Goal: Information Seeking & Learning: Learn about a topic

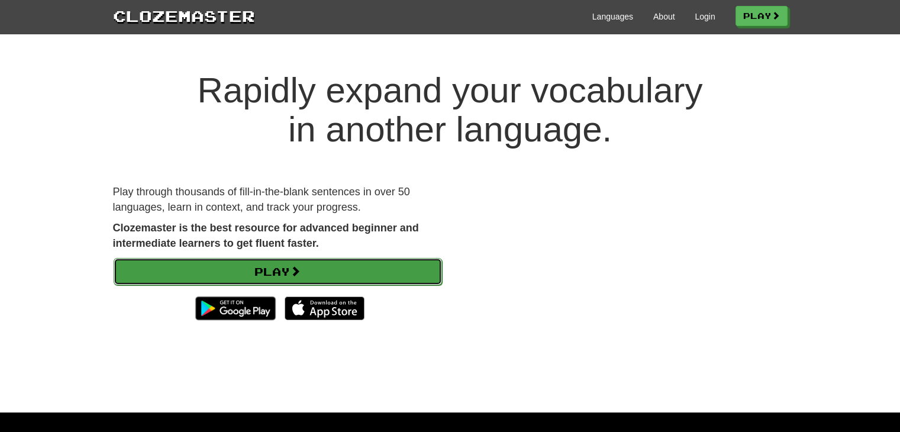
click at [199, 261] on link "Play" at bounding box center [278, 271] width 328 height 27
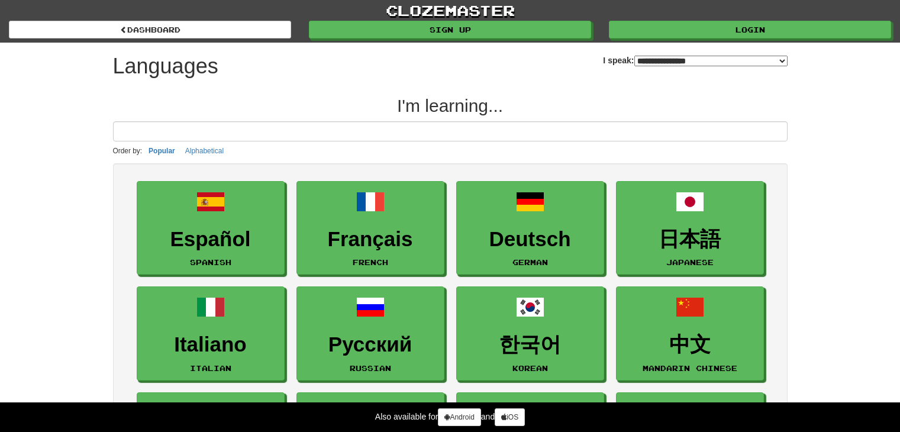
select select "*******"
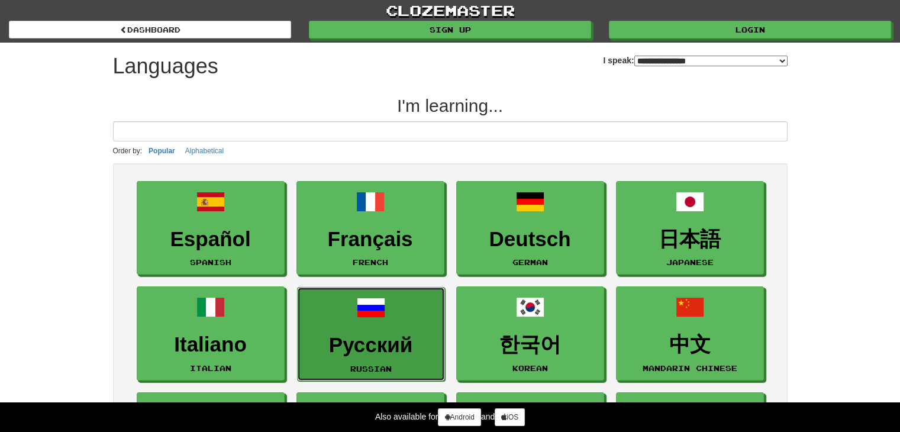
click at [419, 316] on link "Русский Russian" at bounding box center [371, 334] width 148 height 94
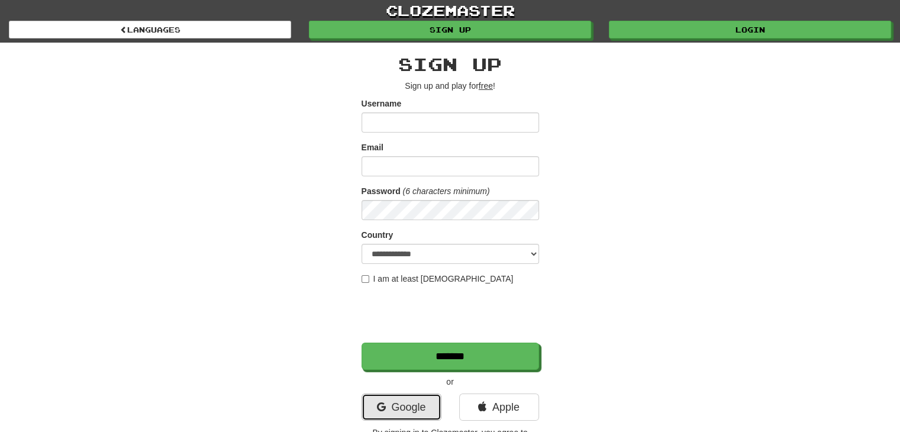
click at [399, 401] on link "Google" at bounding box center [401, 406] width 80 height 27
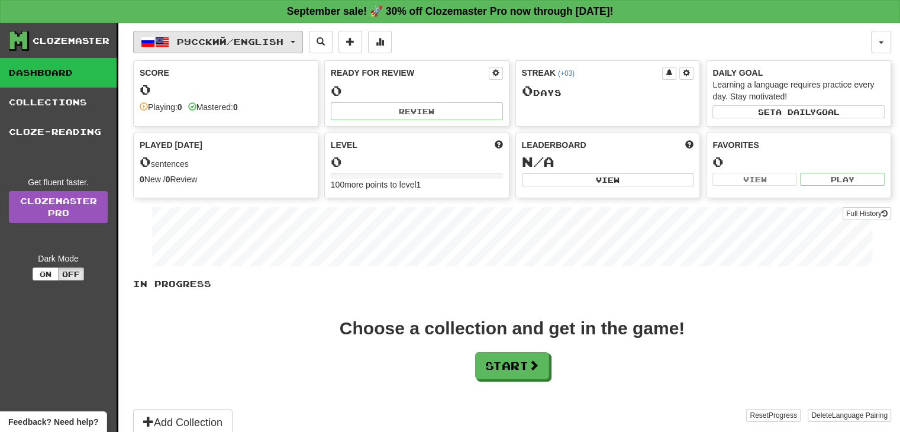
click at [295, 42] on span "button" at bounding box center [292, 42] width 5 height 2
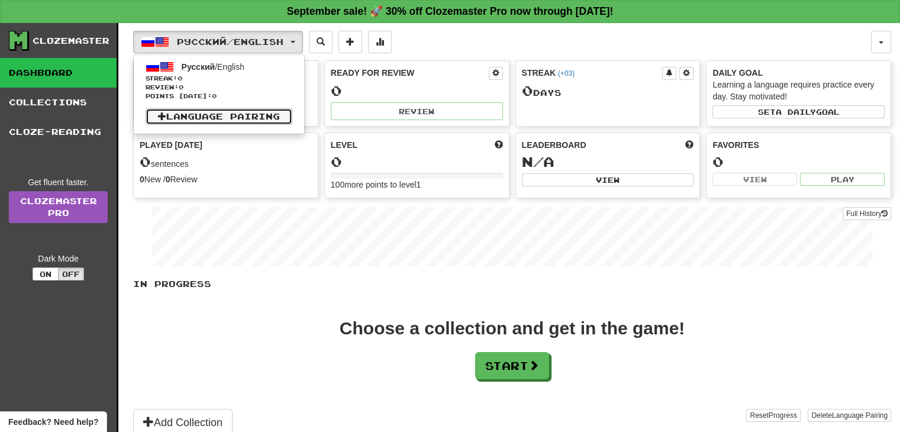
click at [219, 115] on link "Language Pairing" at bounding box center [219, 116] width 147 height 17
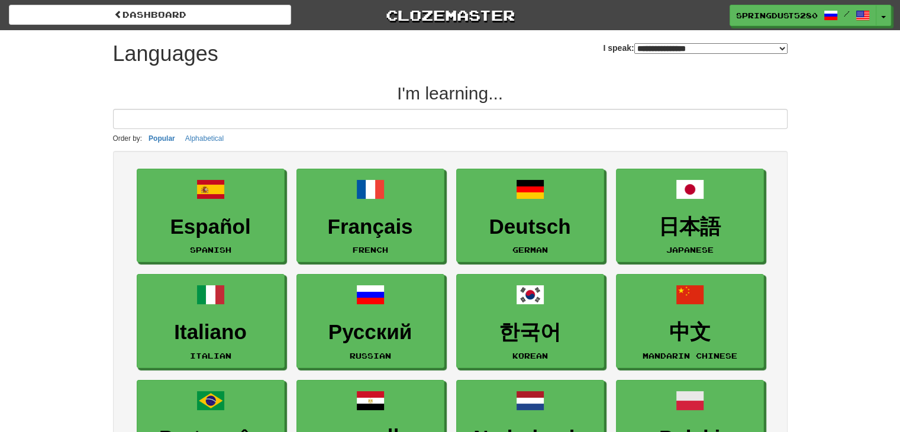
click at [659, 51] on select "**********" at bounding box center [710, 48] width 153 height 11
select select "******"
click at [634, 43] on select "**********" at bounding box center [710, 48] width 153 height 11
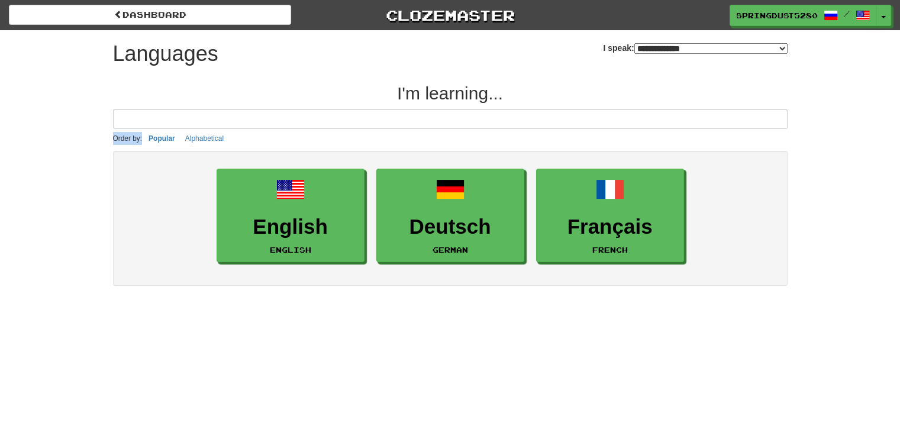
drag, startPoint x: 894, startPoint y: 127, endPoint x: 902, endPoint y: 130, distance: 7.7
click at [899, 130] on html "**********" at bounding box center [450, 426] width 900 height 852
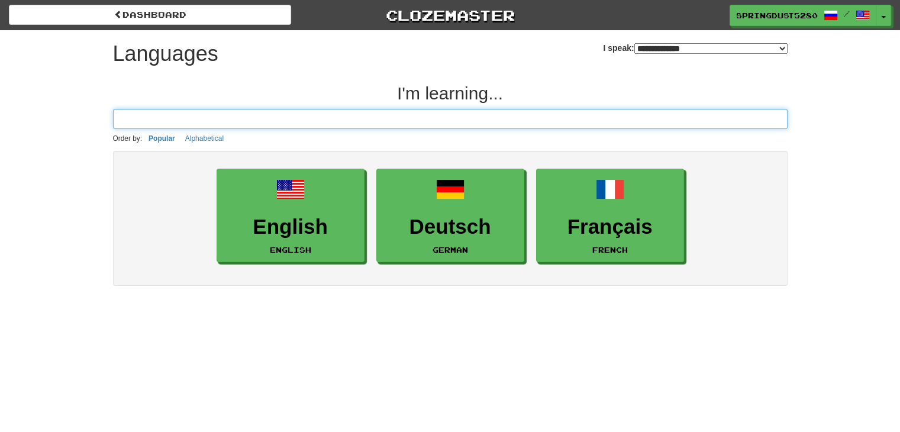
click at [253, 112] on input at bounding box center [450, 119] width 674 height 20
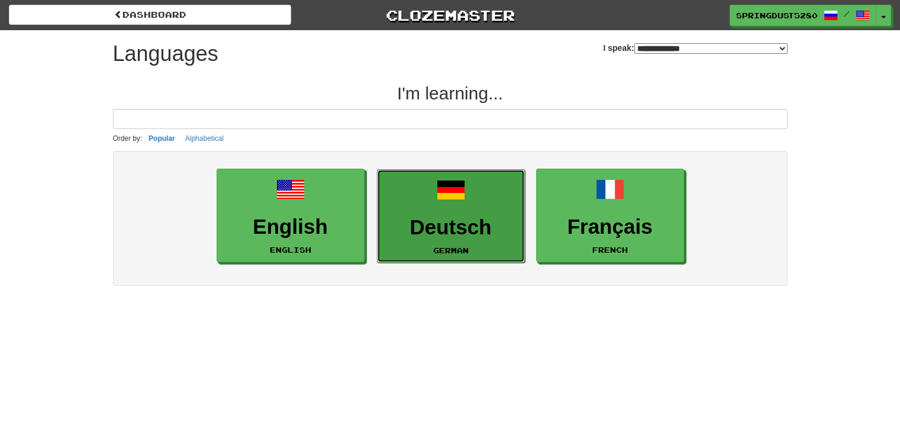
click at [421, 211] on link "Deutsch German" at bounding box center [451, 216] width 148 height 94
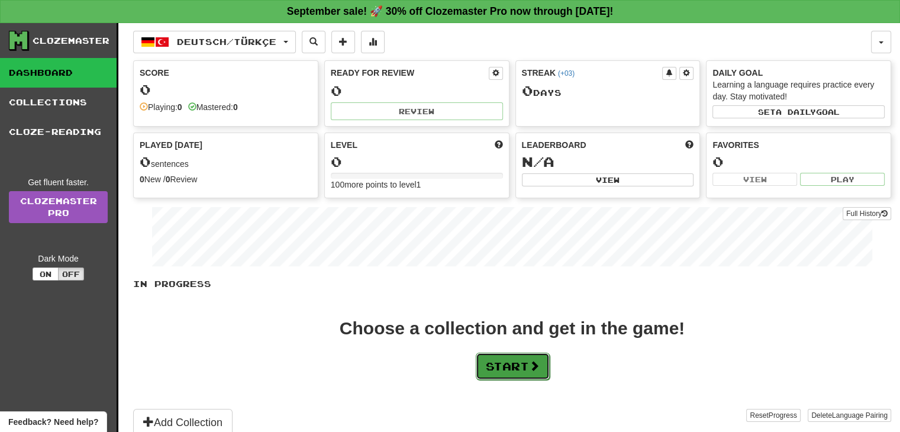
click at [516, 365] on button "Start" at bounding box center [513, 366] width 74 height 27
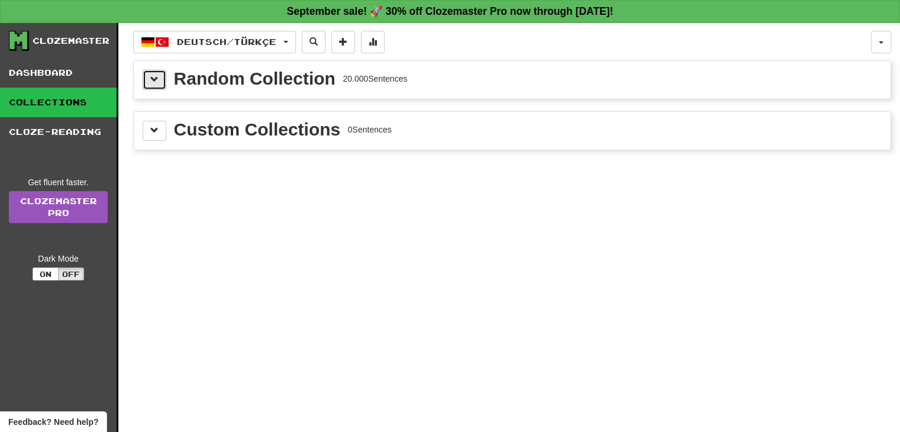
click at [162, 72] on button at bounding box center [155, 80] width 24 height 20
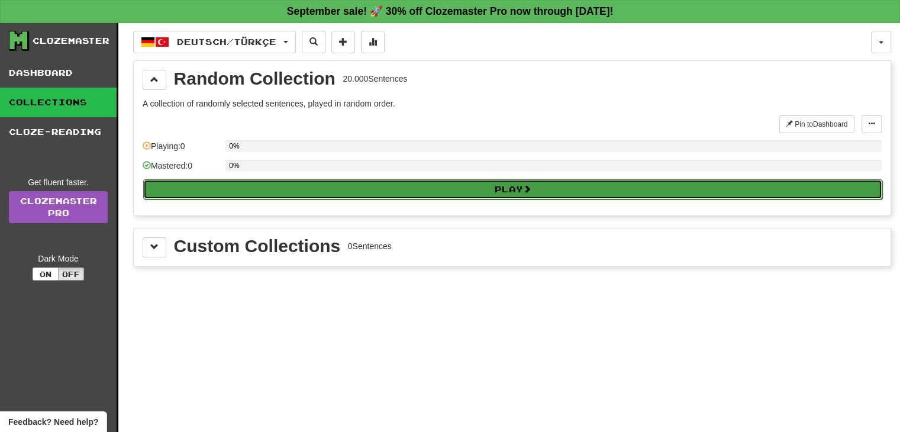
click at [308, 192] on button "Play" at bounding box center [512, 189] width 739 height 20
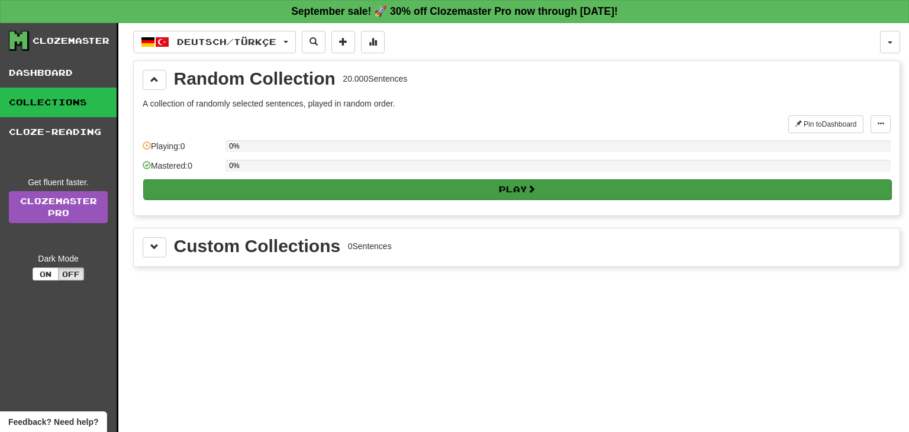
select select "**"
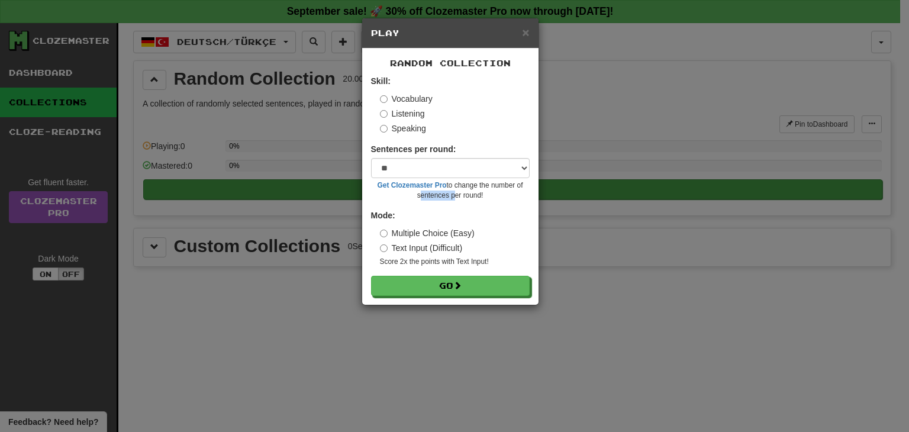
click at [308, 192] on div "× Play Random Collection Skill: Vocabulary Listening Speaking Sentences per rou…" at bounding box center [454, 216] width 909 height 432
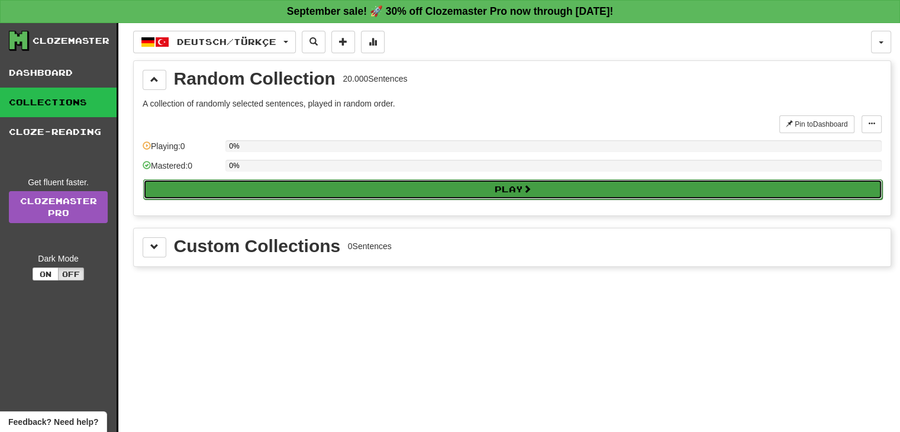
click at [329, 185] on button "Play" at bounding box center [512, 189] width 739 height 20
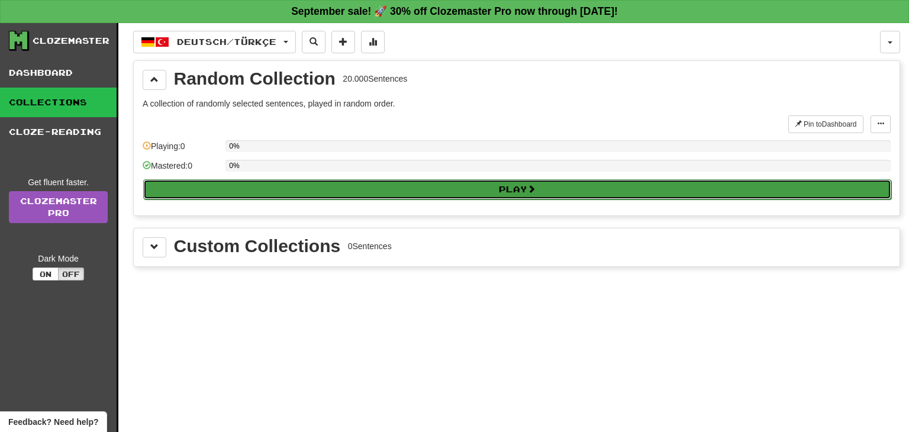
select select "**"
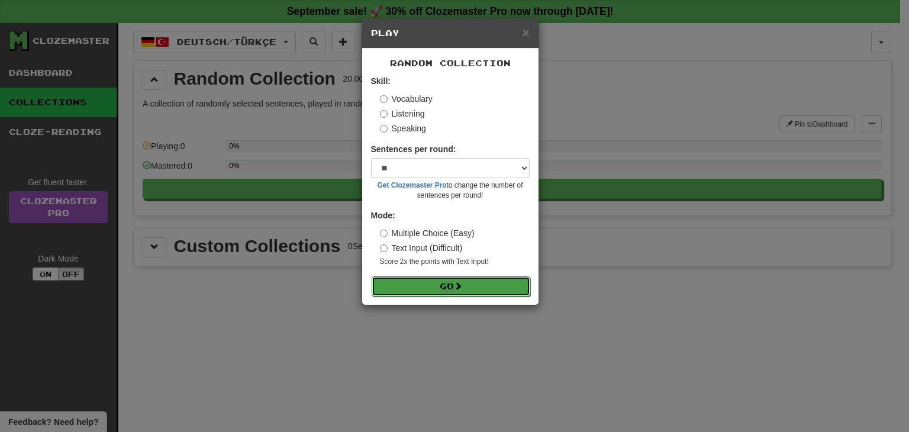
click at [419, 296] on button "Go" at bounding box center [451, 286] width 159 height 20
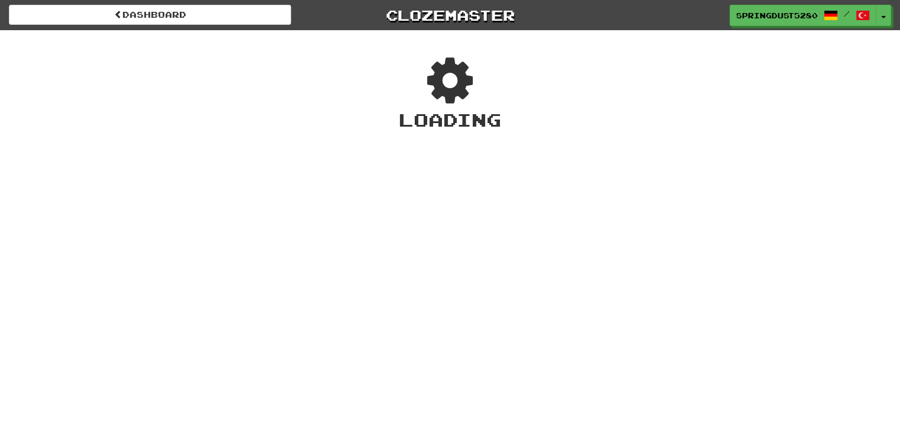
click at [419, 296] on div "Dashboard Clozemaster SpringDust5280 / Toggle Dropdown Dashboard Leaderboard Ac…" at bounding box center [450, 216] width 900 height 432
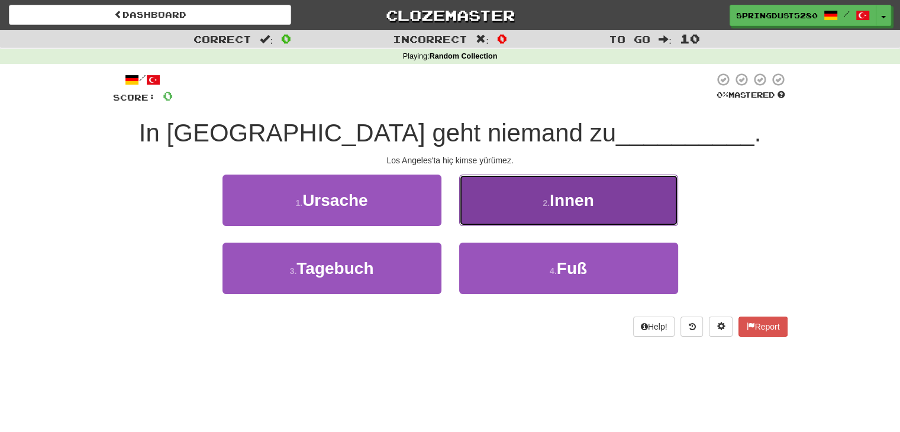
click at [551, 211] on button "2 . Innen" at bounding box center [568, 200] width 219 height 51
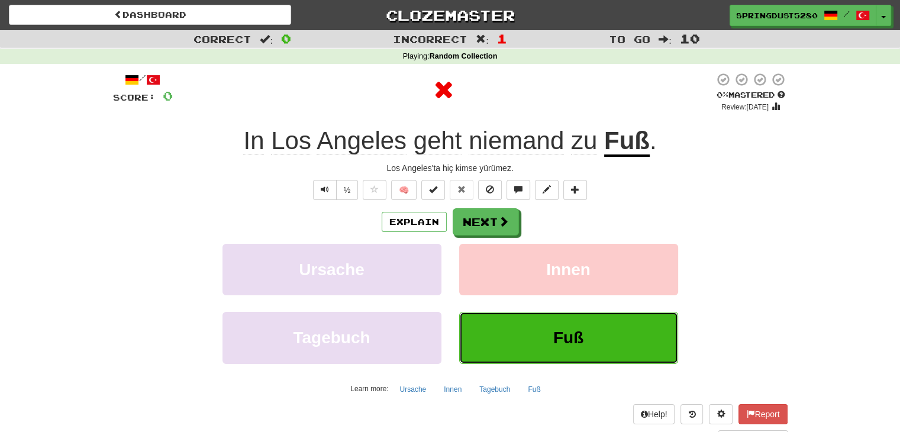
click at [502, 336] on button "Fuß" at bounding box center [568, 337] width 219 height 51
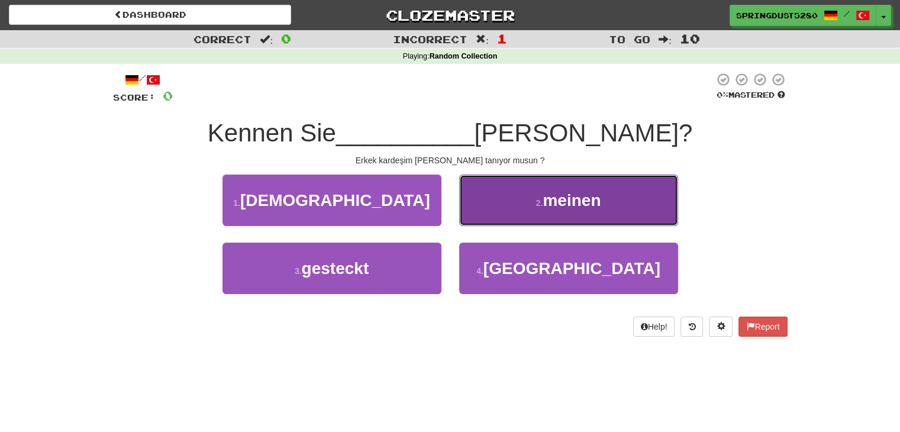
click at [495, 193] on button "2 . [PERSON_NAME]" at bounding box center [568, 200] width 219 height 51
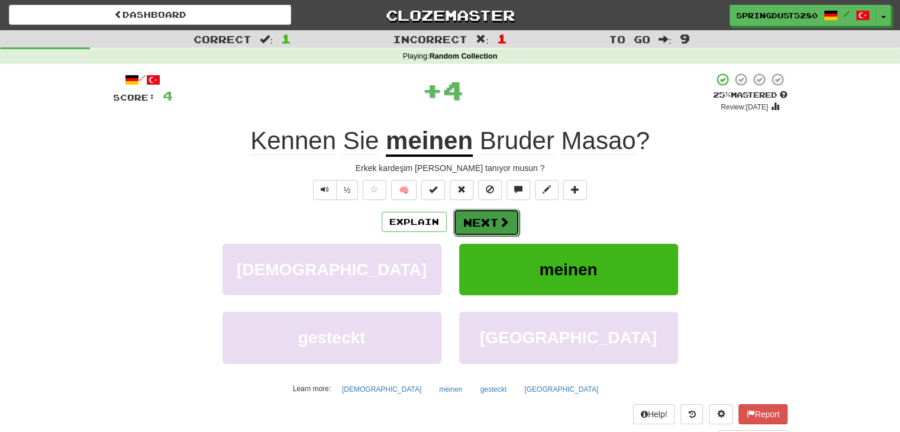
click at [474, 225] on button "Next" at bounding box center [486, 222] width 66 height 27
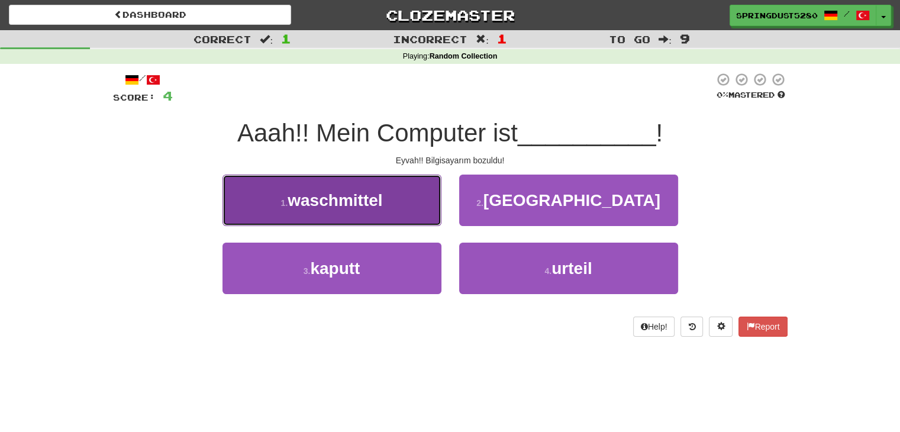
click at [369, 225] on button "1 . waschmittel" at bounding box center [331, 200] width 219 height 51
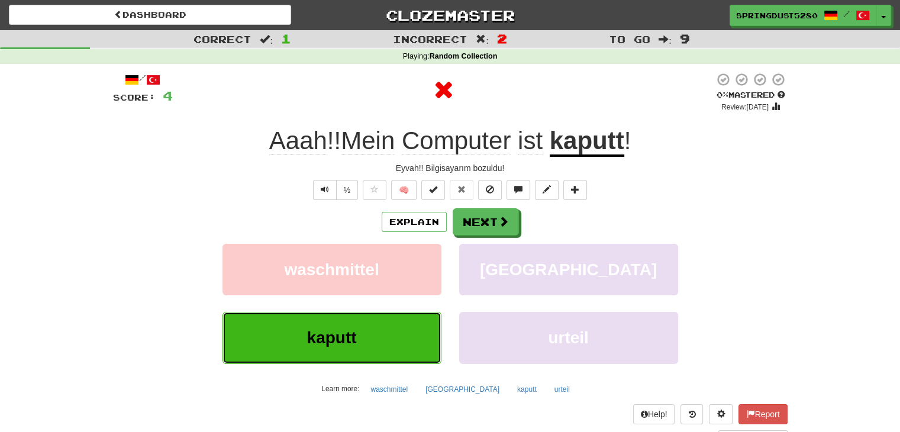
click at [382, 321] on button "kaputt" at bounding box center [331, 337] width 219 height 51
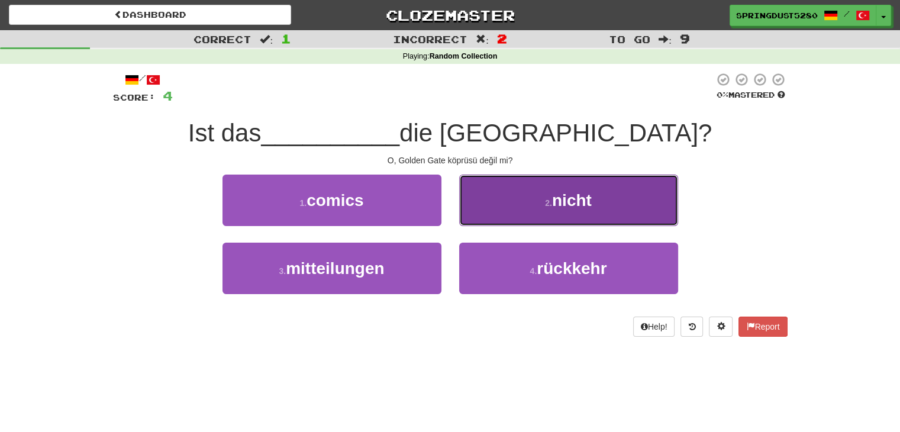
click at [529, 202] on button "2 . nicht" at bounding box center [568, 200] width 219 height 51
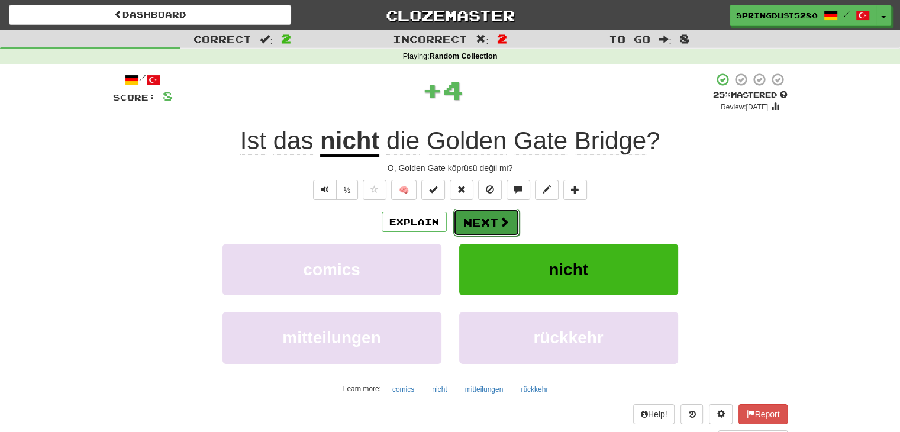
click at [491, 214] on button "Next" at bounding box center [486, 222] width 66 height 27
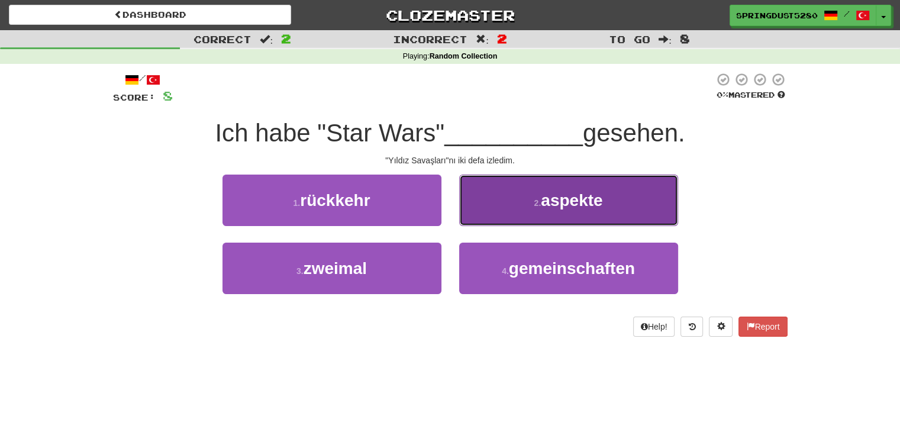
click at [508, 183] on button "2 . aspekte" at bounding box center [568, 200] width 219 height 51
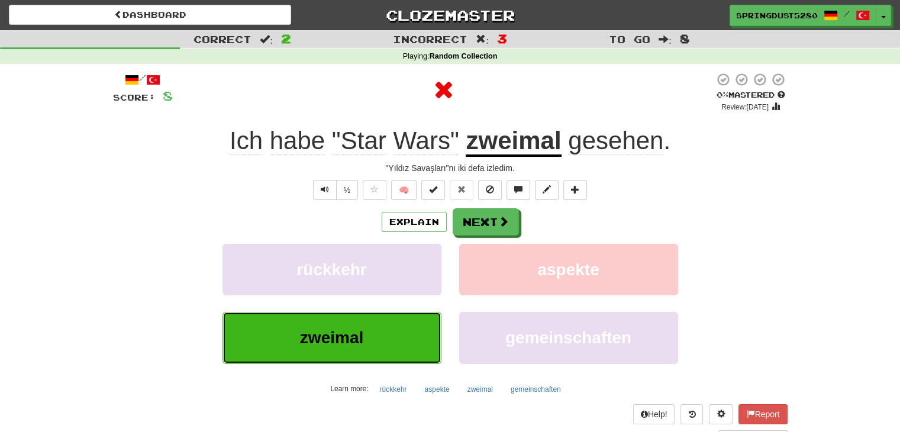
click at [341, 338] on span "zweimal" at bounding box center [331, 337] width 63 height 18
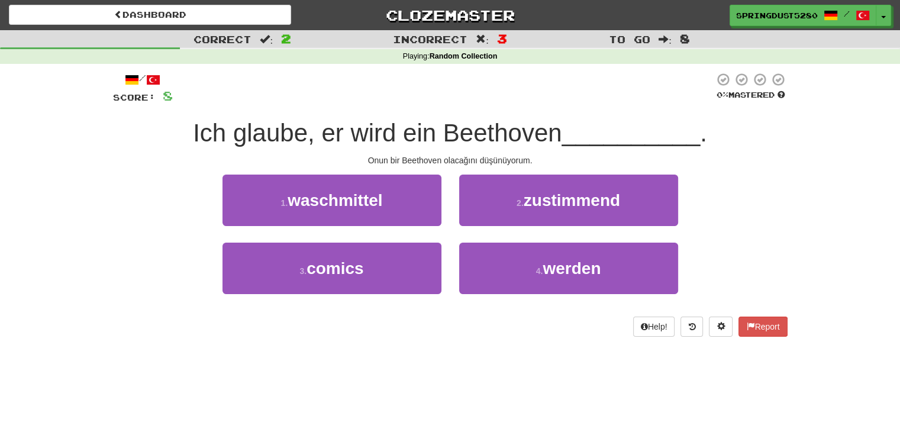
click at [513, 230] on div "2 . zustimmend" at bounding box center [568, 209] width 237 height 68
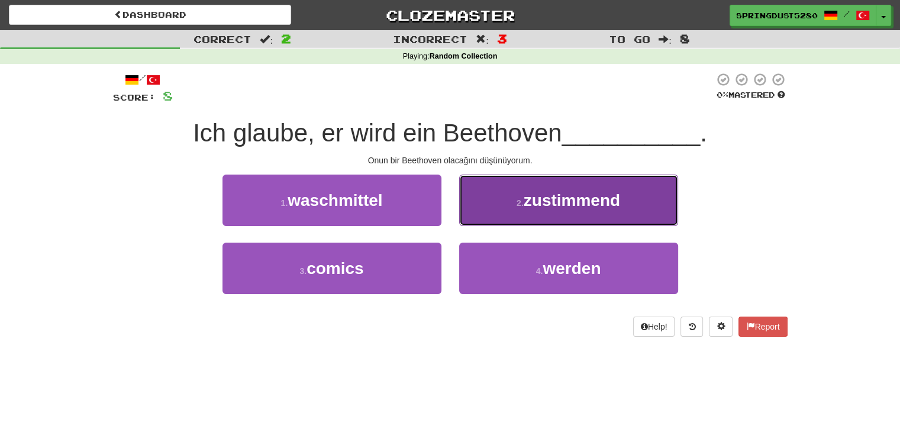
click at [519, 199] on small "2 ." at bounding box center [519, 202] width 7 height 9
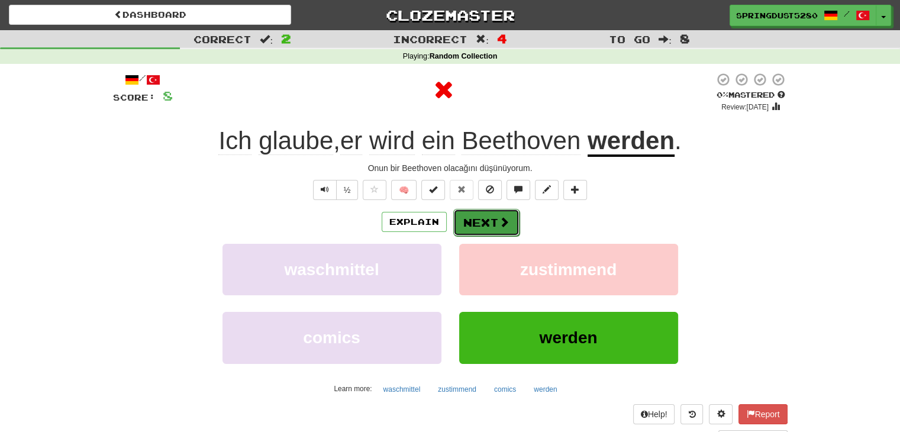
click at [499, 214] on button "Next" at bounding box center [486, 222] width 66 height 27
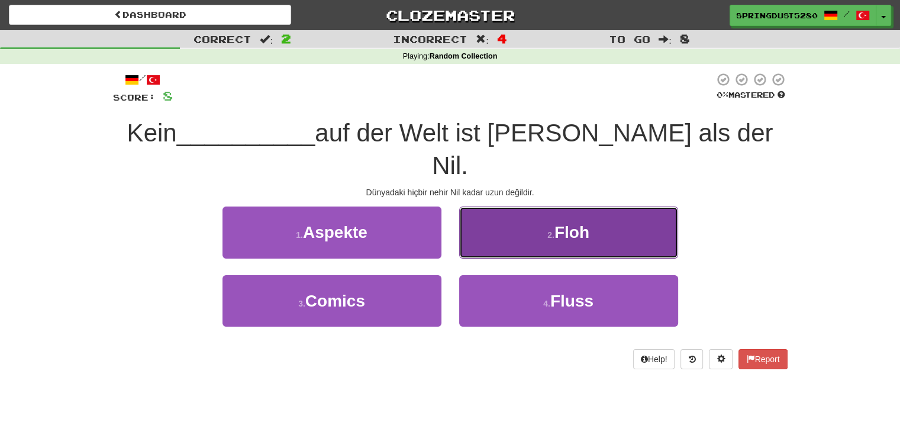
click at [499, 215] on button "2 . Floh" at bounding box center [568, 231] width 219 height 51
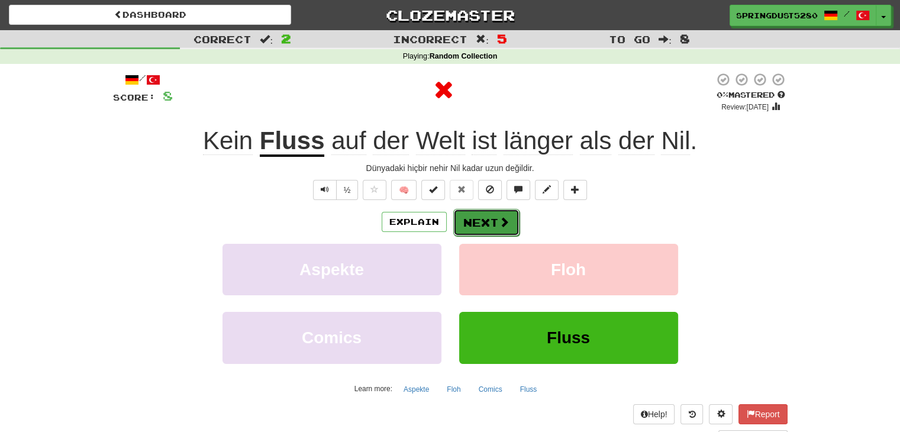
click at [500, 217] on span at bounding box center [504, 222] width 11 height 11
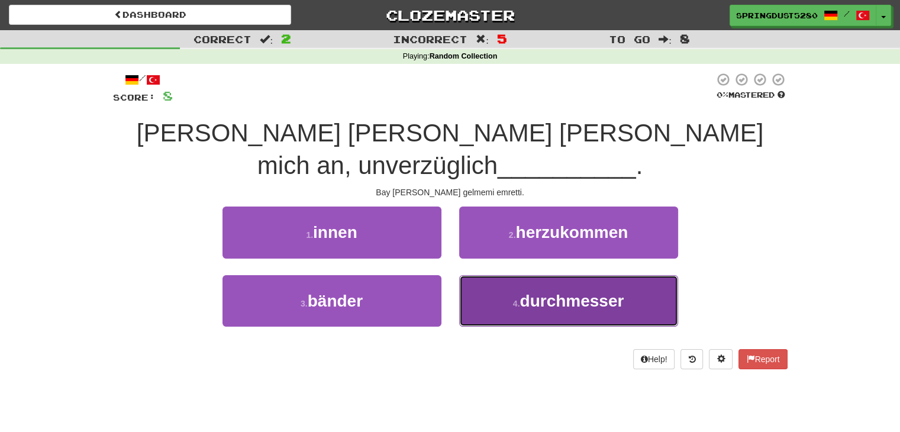
click at [496, 275] on button "4 . durchmesser" at bounding box center [568, 300] width 219 height 51
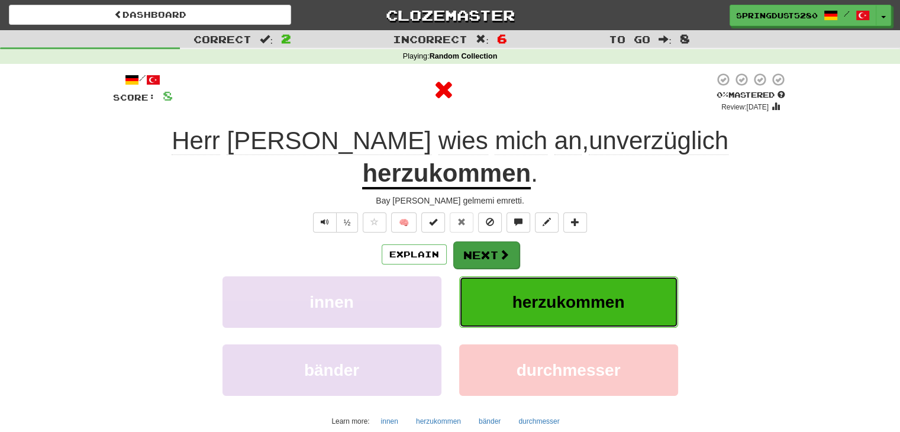
drag, startPoint x: 496, startPoint y: 243, endPoint x: 495, endPoint y: 225, distance: 17.8
click at [495, 241] on div "Explain Next innen herzukommen bänder durchmesser Learn more: innen herzukommen…" at bounding box center [450, 336] width 674 height 190
click at [495, 241] on button "Next" at bounding box center [486, 254] width 66 height 27
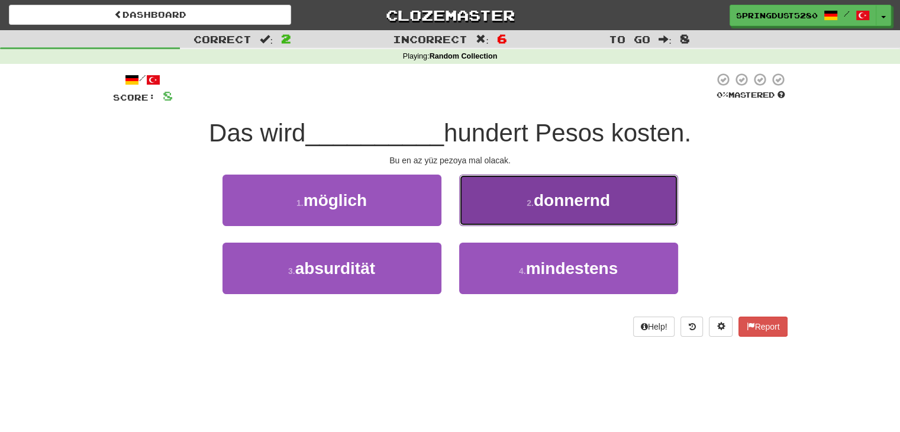
click at [513, 211] on button "2 . [GEOGRAPHIC_DATA]" at bounding box center [568, 200] width 219 height 51
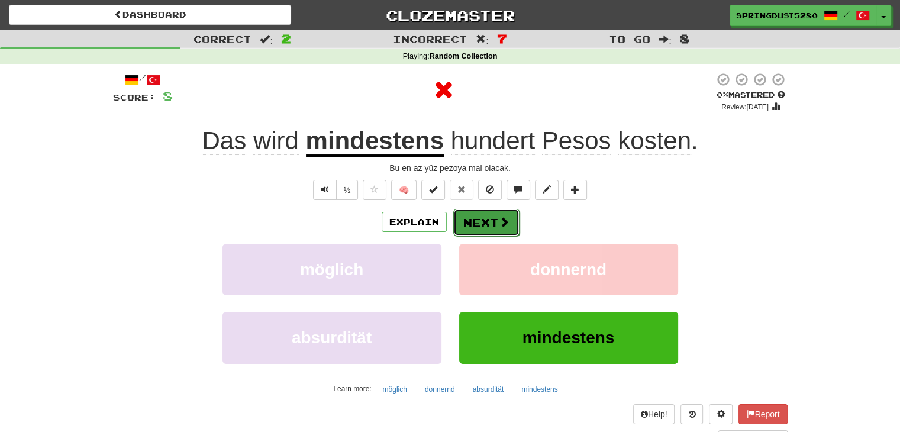
click at [506, 219] on span at bounding box center [504, 222] width 11 height 11
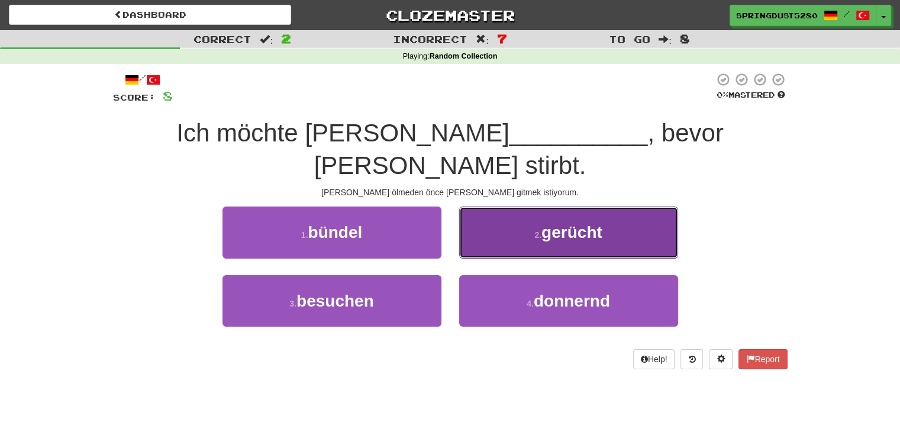
click at [508, 218] on button "2 . gerücht" at bounding box center [568, 231] width 219 height 51
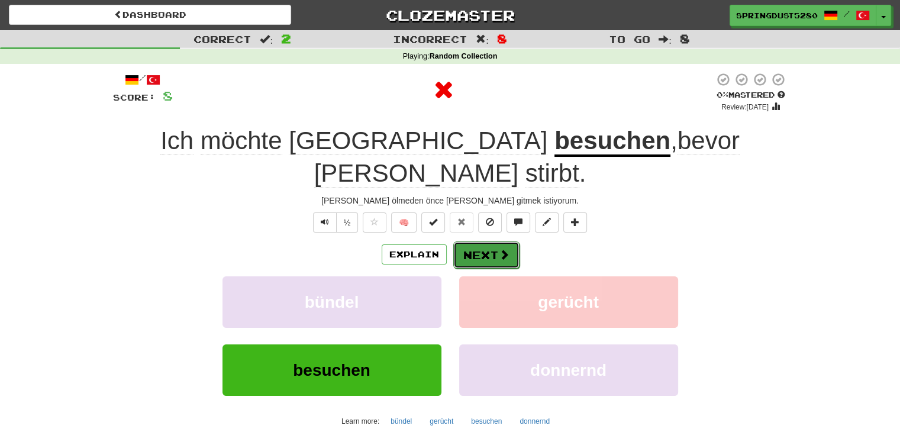
click at [505, 249] on span at bounding box center [504, 254] width 11 height 11
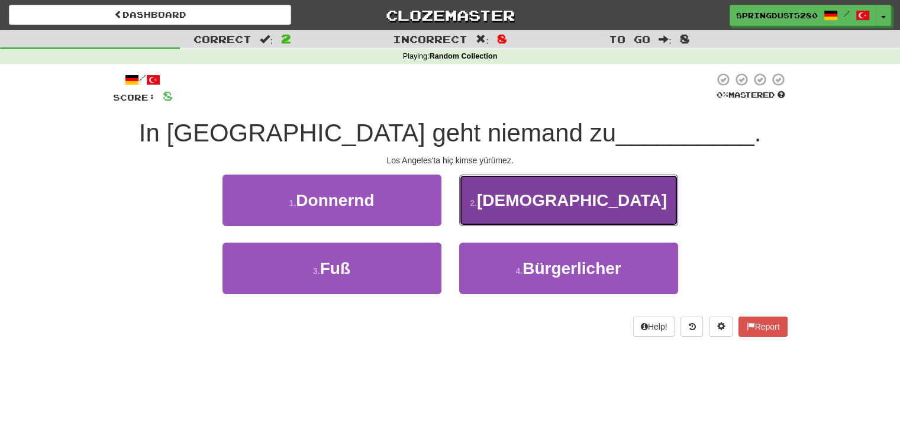
click at [505, 221] on button "2 . [DEMOGRAPHIC_DATA]" at bounding box center [568, 200] width 219 height 51
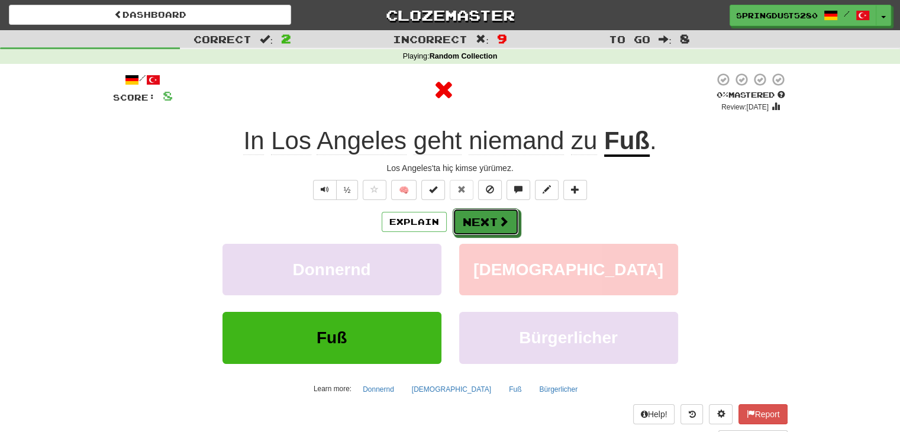
click at [505, 221] on span at bounding box center [503, 221] width 11 height 11
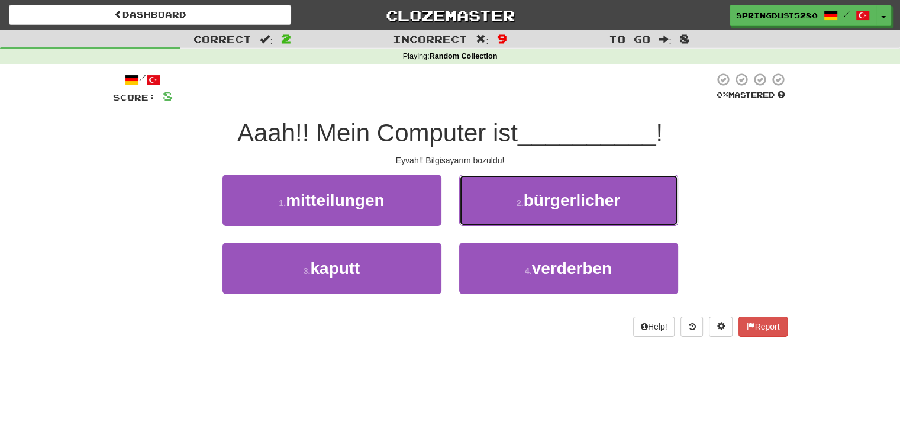
click at [505, 221] on button "2 . bürgerlicher" at bounding box center [568, 200] width 219 height 51
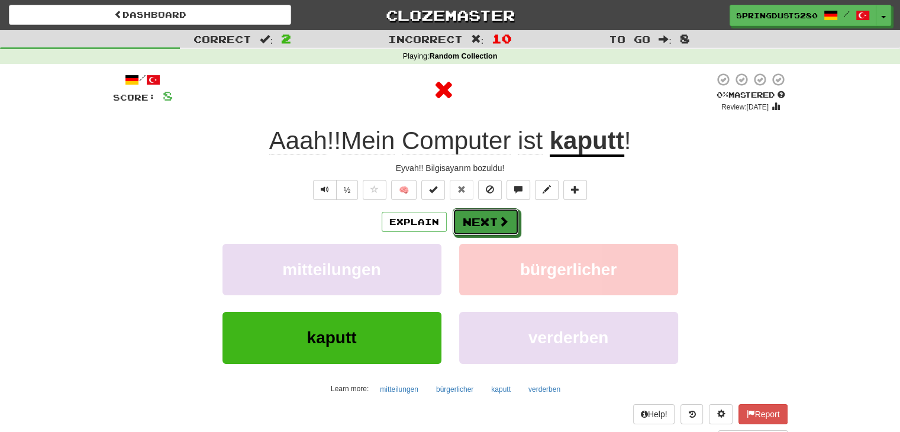
click at [505, 221] on span at bounding box center [503, 221] width 11 height 11
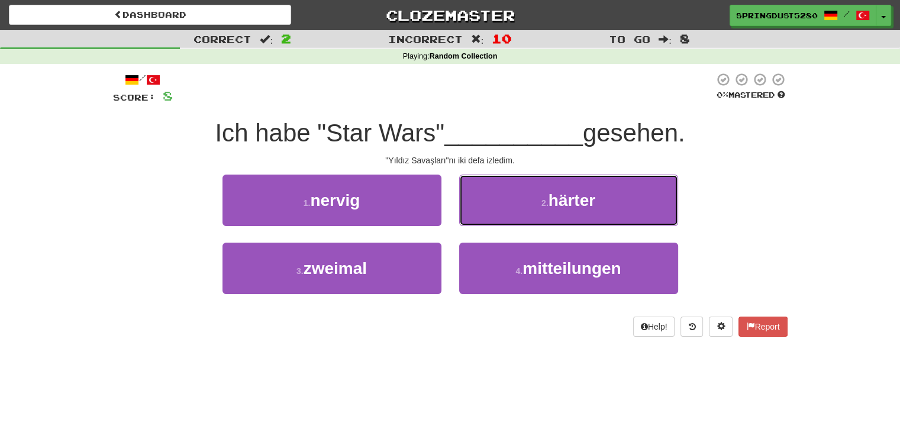
click at [505, 221] on button "2 . [PERSON_NAME]" at bounding box center [568, 200] width 219 height 51
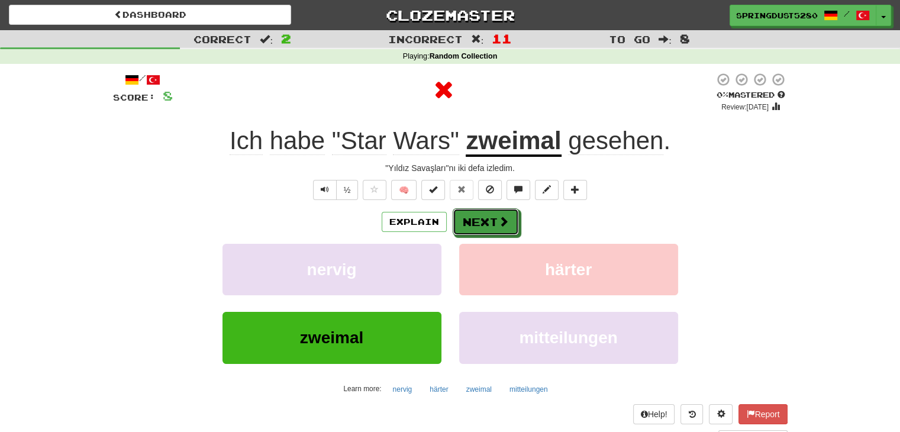
click at [505, 221] on span at bounding box center [503, 221] width 11 height 11
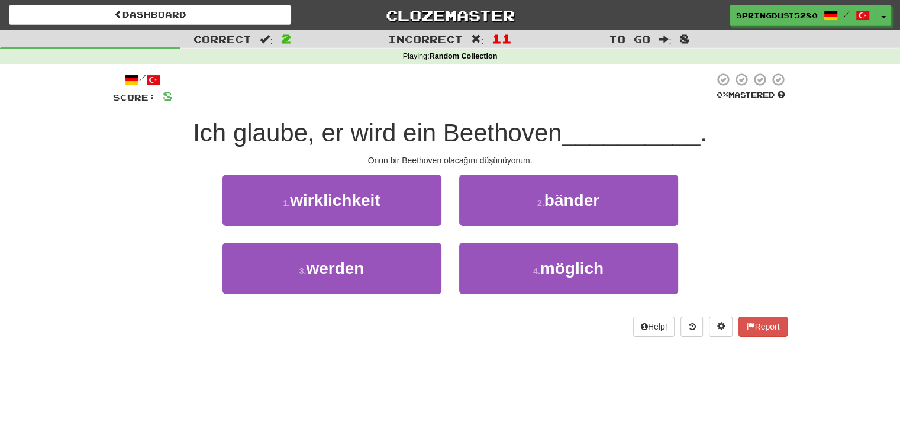
click at [505, 221] on button "2 . bänder" at bounding box center [568, 200] width 219 height 51
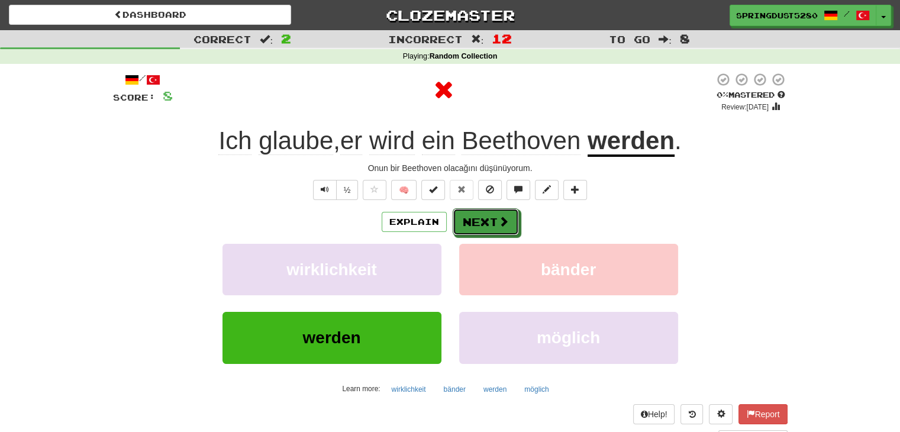
click at [505, 221] on span at bounding box center [503, 221] width 11 height 11
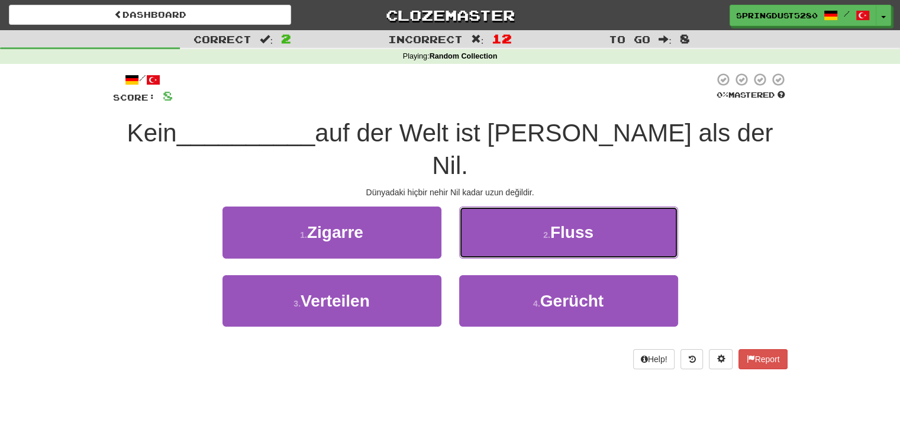
click at [505, 221] on button "2 . Fluss" at bounding box center [568, 231] width 219 height 51
